Goal: Information Seeking & Learning: Learn about a topic

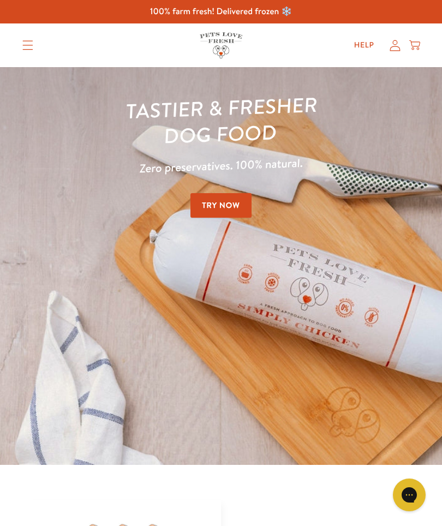
click at [21, 35] on summary "Translation missing: en.sections.header.menu" at bounding box center [28, 45] width 28 height 27
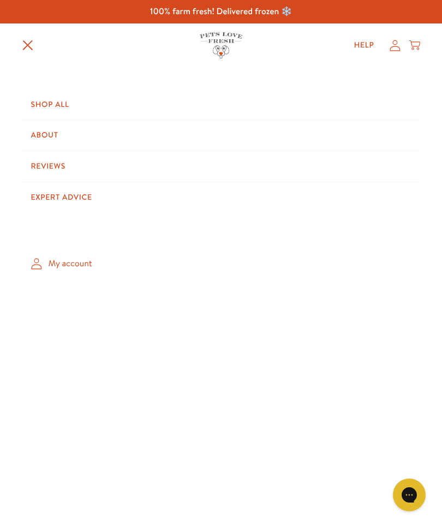
click at [57, 99] on link "Shop All" at bounding box center [221, 104] width 398 height 31
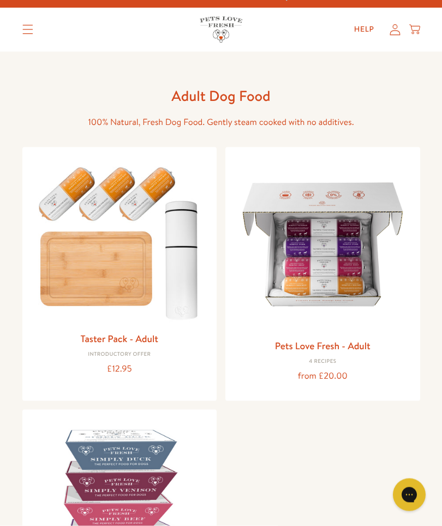
scroll to position [16, 0]
click at [345, 246] on img at bounding box center [322, 243] width 177 height 177
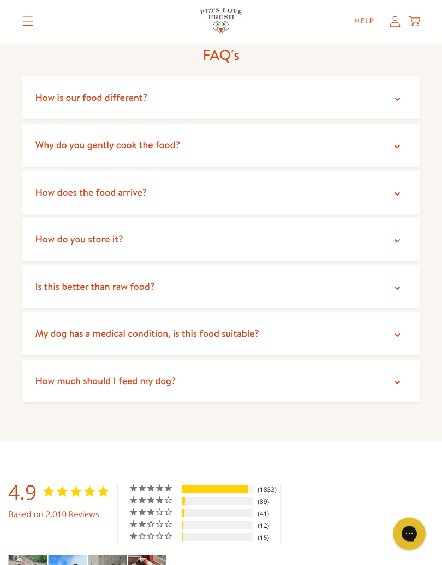
scroll to position [2708, 0]
click at [378, 265] on summary "Is this better than raw food?" at bounding box center [221, 286] width 398 height 43
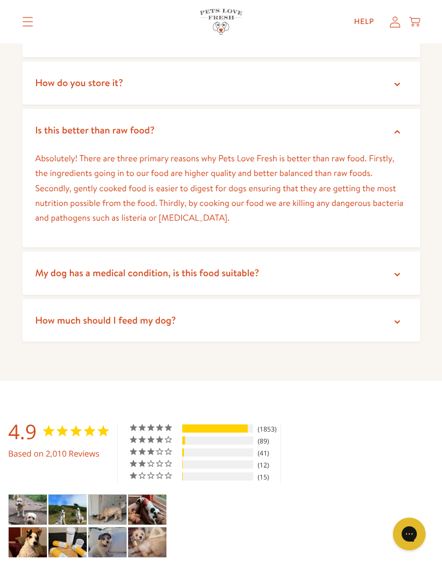
scroll to position [2870, 0]
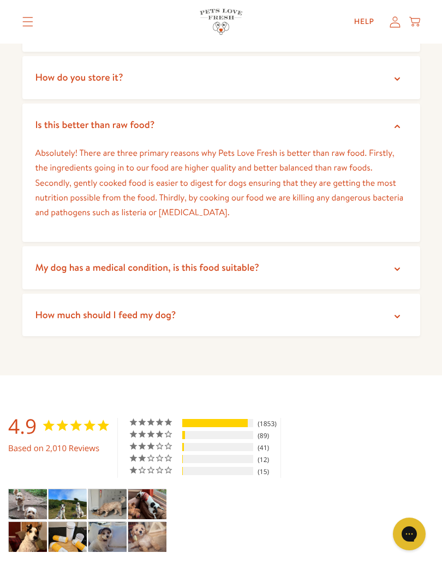
click at [393, 264] on icon at bounding box center [397, 269] width 11 height 11
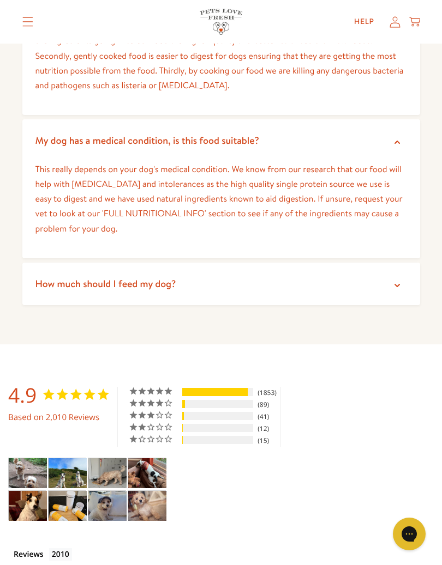
scroll to position [3008, 0]
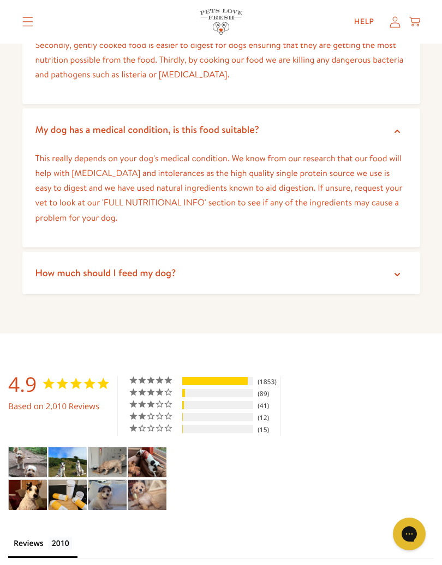
click at [371, 252] on summary "How much should I feed my dog?" at bounding box center [221, 273] width 398 height 43
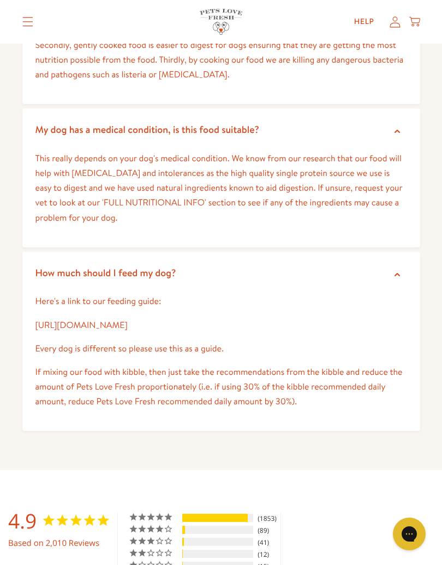
click at [128, 320] on link "https://petslovefresh.com/pages/feeding-guide" at bounding box center [81, 326] width 92 height 12
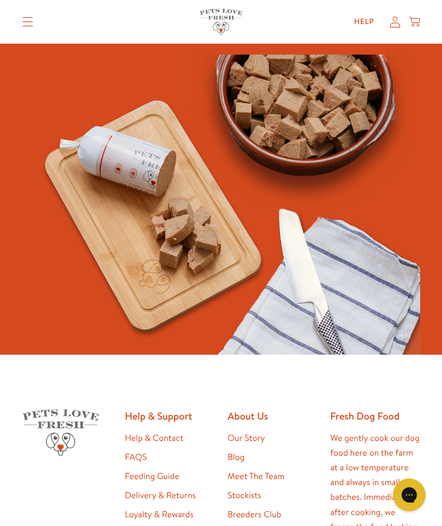
scroll to position [846, 0]
